Goal: Task Accomplishment & Management: Use online tool/utility

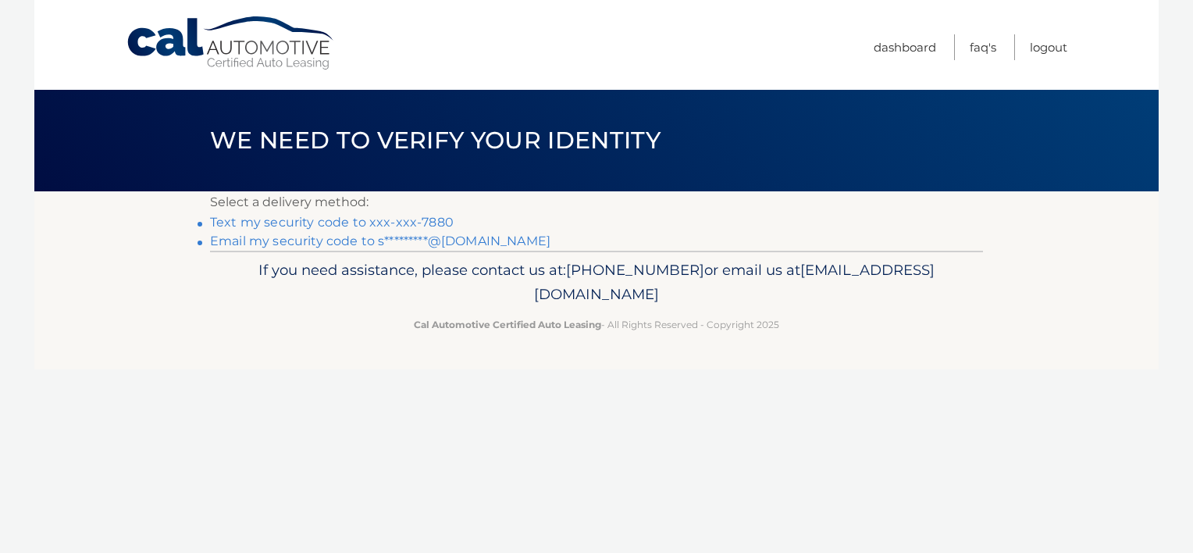
click at [418, 219] on link "Text my security code to xxx-xxx-7880" at bounding box center [332, 222] width 244 height 15
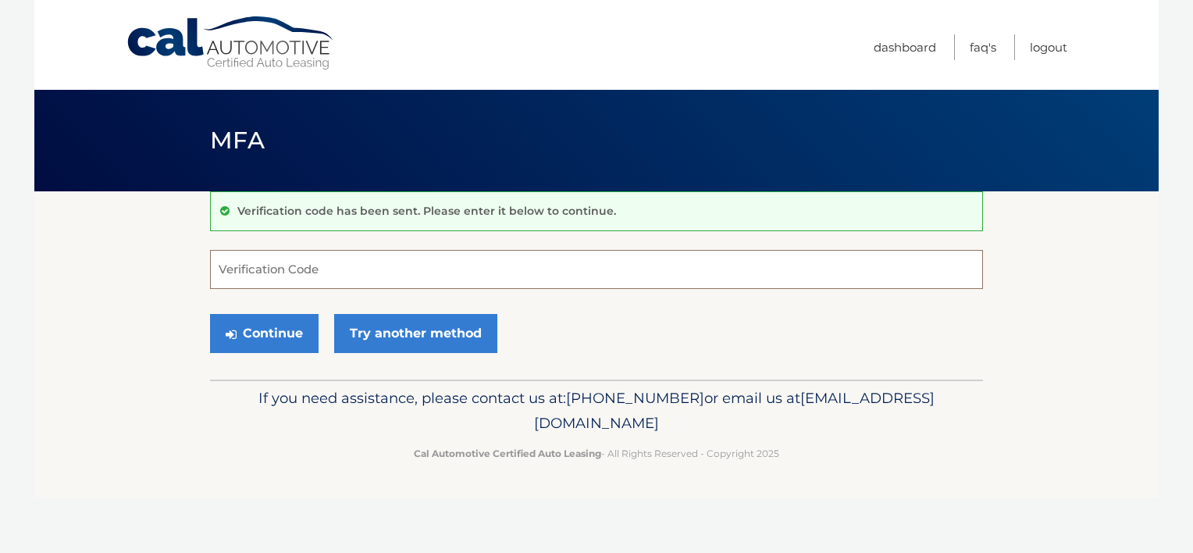
click at [322, 264] on input "Verification Code" at bounding box center [596, 269] width 773 height 39
type input "901741"
click at [269, 334] on button "Continue" at bounding box center [264, 333] width 109 height 39
